Goal: Information Seeking & Learning: Learn about a topic

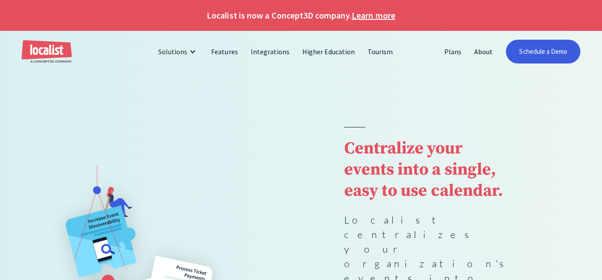
click at [454, 50] on link "Plans" at bounding box center [453, 51] width 30 height 21
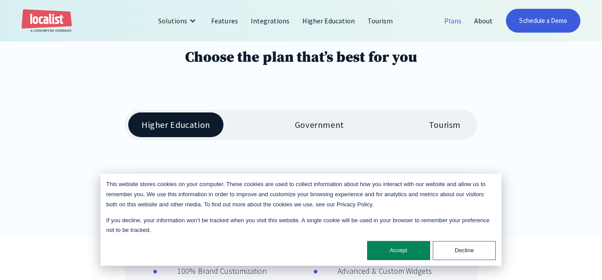
scroll to position [129, 0]
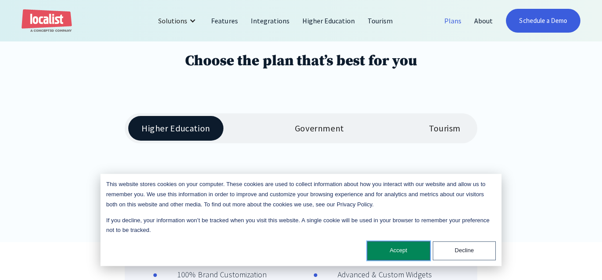
click at [389, 249] on button "Accept" at bounding box center [398, 250] width 63 height 19
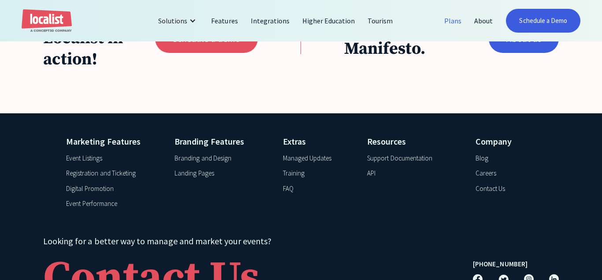
scroll to position [880, 0]
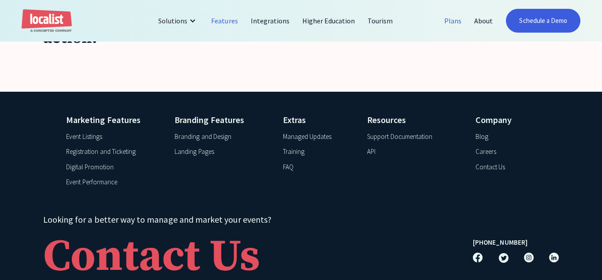
click at [223, 21] on link "Features" at bounding box center [224, 20] width 39 height 21
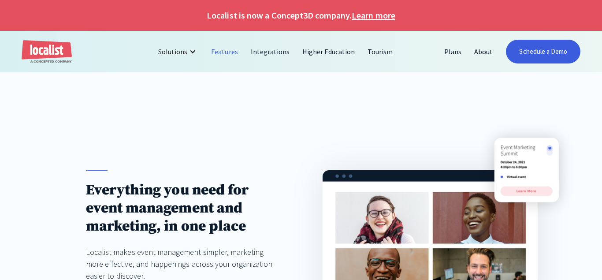
click at [270, 54] on link "Integrations" at bounding box center [271, 51] width 52 height 21
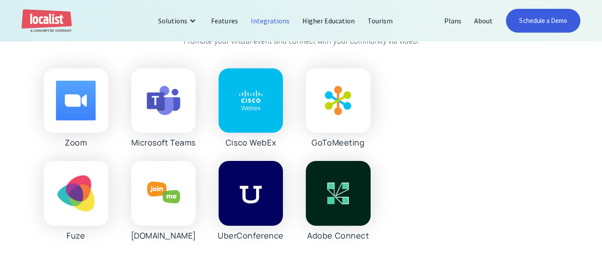
scroll to position [847, 0]
